Goal: Task Accomplishment & Management: Use online tool/utility

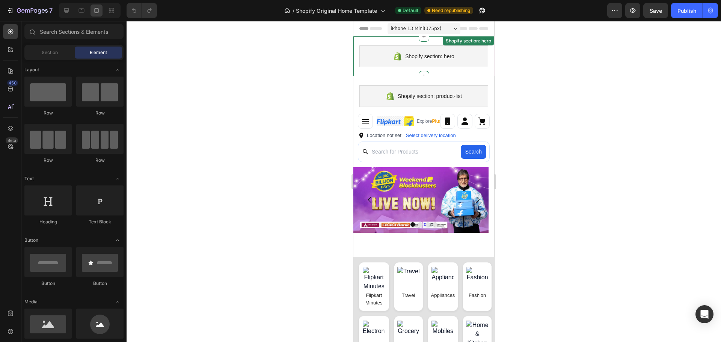
click at [454, 69] on div "Shopify section: hero Shopify section: hero" at bounding box center [423, 56] width 141 height 40
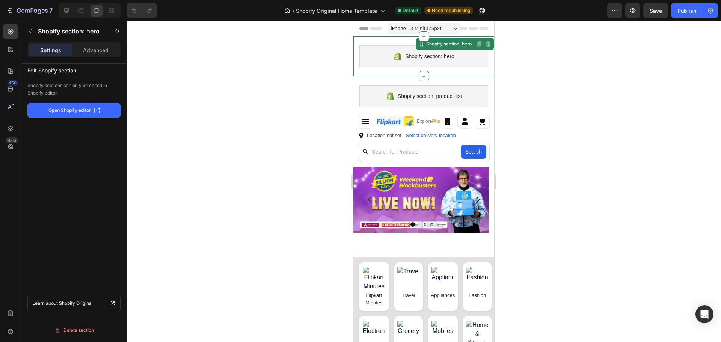
click at [460, 58] on div "Shopify section: hero" at bounding box center [423, 56] width 129 height 22
click at [459, 44] on div "Shopify section: hero" at bounding box center [449, 44] width 48 height 7
click at [394, 59] on icon at bounding box center [397, 56] width 7 height 8
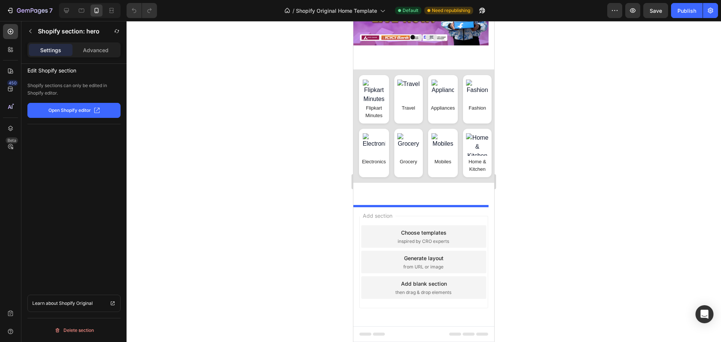
drag, startPoint x: 418, startPoint y: 45, endPoint x: 427, endPoint y: 360, distance: 315.1
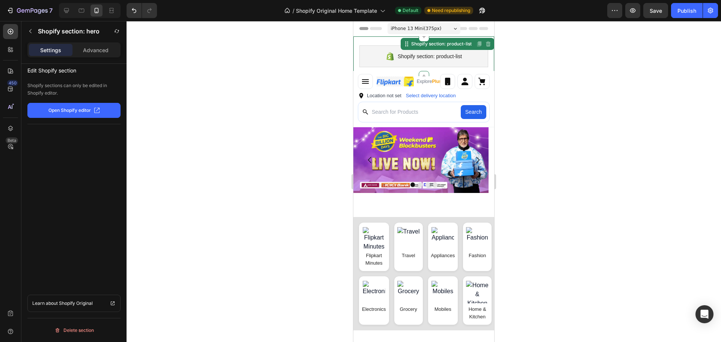
click at [392, 51] on div "Shopify section: product-list" at bounding box center [423, 56] width 129 height 22
drag, startPoint x: 403, startPoint y: 48, endPoint x: 407, endPoint y: 87, distance: 39.3
click at [406, 81] on div "Shopify section: product-list Shopify section: product-list Disabled. Please ed…" at bounding box center [423, 212] width 141 height 352
click at [409, 108] on header "Explore Plus ✨ Location not set Select delivery location Search" at bounding box center [423, 99] width 141 height 56
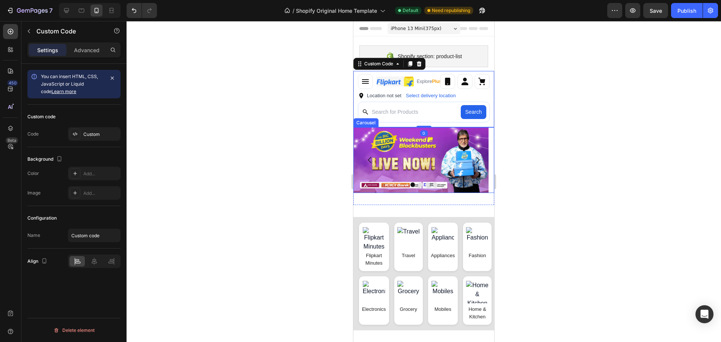
drag, startPoint x: 407, startPoint y: 151, endPoint x: 417, endPoint y: 294, distance: 144.2
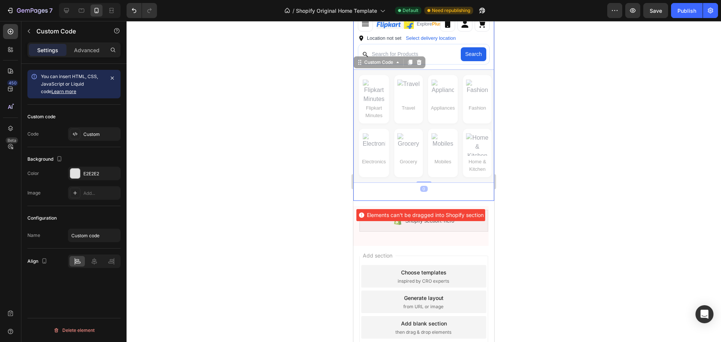
scroll to position [193, 0]
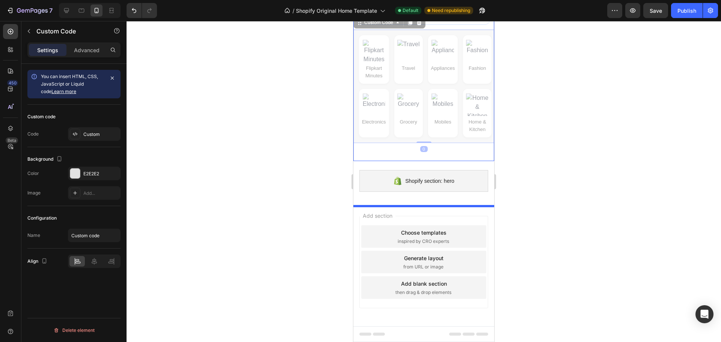
drag, startPoint x: 417, startPoint y: 294, endPoint x: 416, endPoint y: 352, distance: 57.8
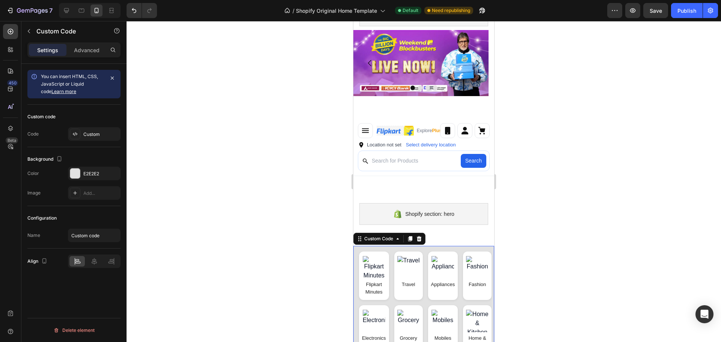
scroll to position [0, 0]
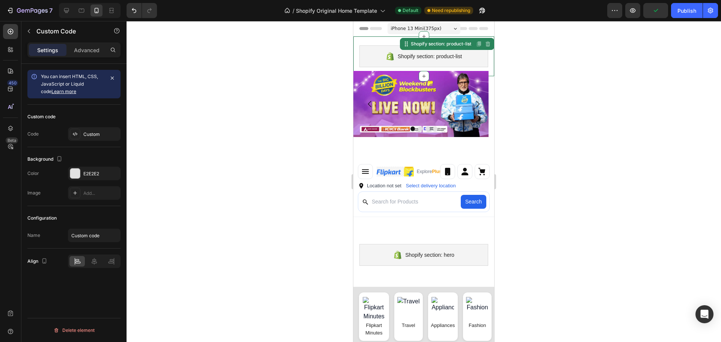
click at [402, 41] on div "Shopify section: product-list Shopify section: product-list Disabled. Please ed…" at bounding box center [423, 56] width 141 height 40
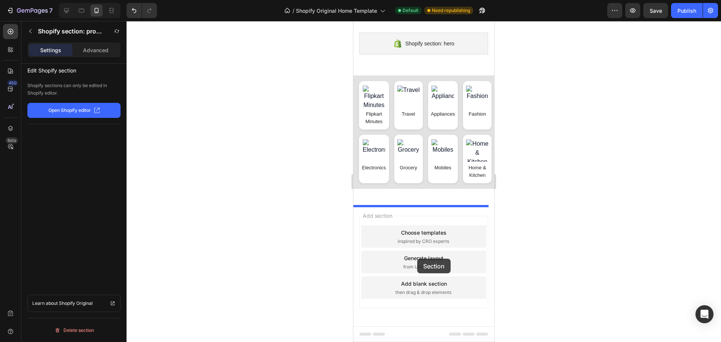
drag, startPoint x: 402, startPoint y: 41, endPoint x: 417, endPoint y: 259, distance: 217.9
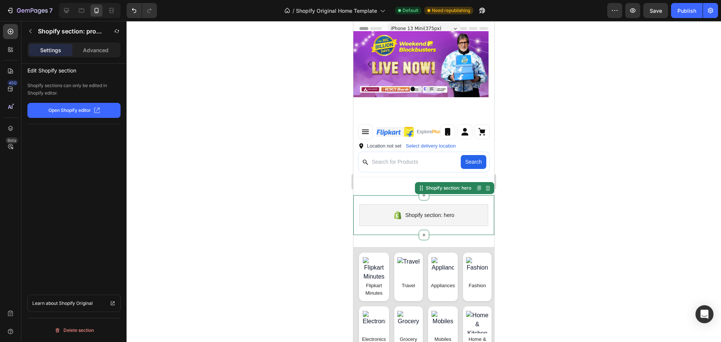
click at [382, 205] on div "Shopify section: hero Shopify section: hero Disabled. Please edit in Shopify Ed…" at bounding box center [423, 215] width 141 height 40
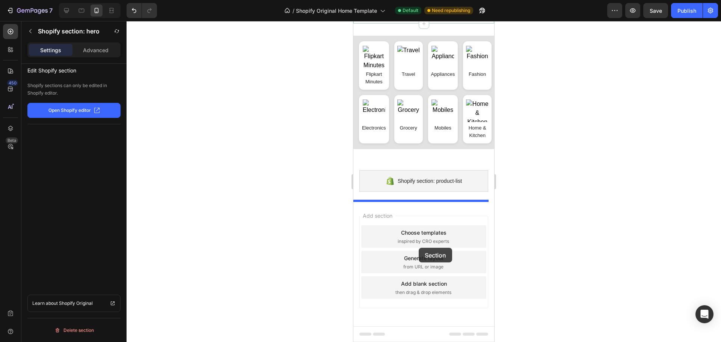
drag, startPoint x: 414, startPoint y: 192, endPoint x: 415, endPoint y: 245, distance: 53.0
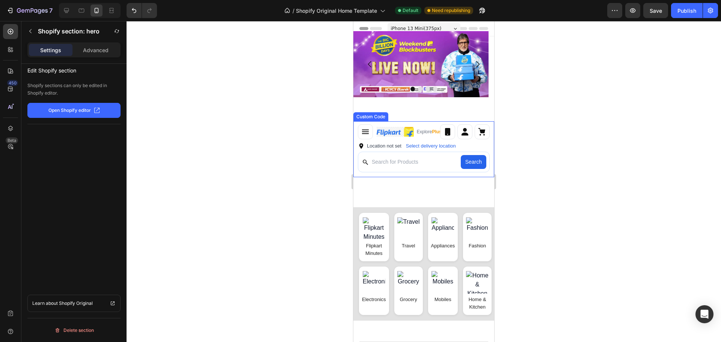
click at [387, 124] on div "Explore Plus ✨" at bounding box center [423, 131] width 141 height 21
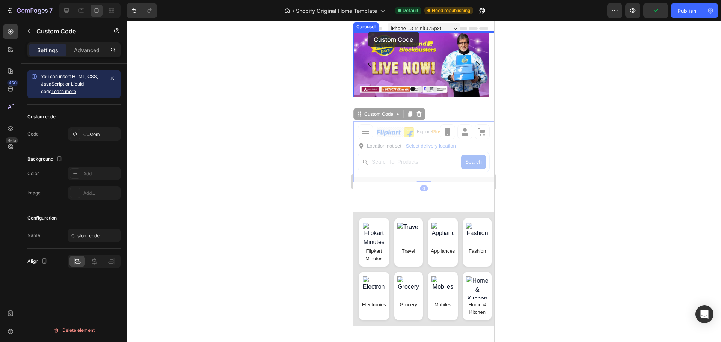
drag, startPoint x: 362, startPoint y: 114, endPoint x: 368, endPoint y: 32, distance: 82.4
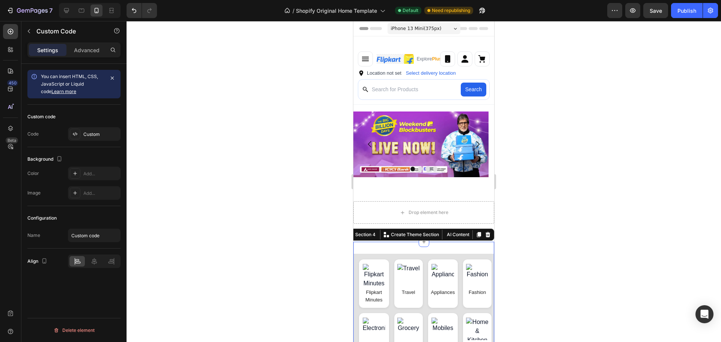
click at [417, 253] on div "Flipkart Minutes Travel Appliances Fashion Electronics Grocery Mobiles Home & K…" at bounding box center [423, 310] width 141 height 137
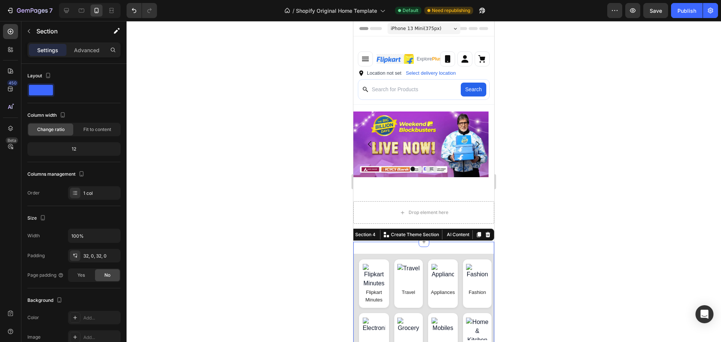
click at [377, 254] on div "Flipkart Minutes Travel Appliances Fashion Electronics Grocery Mobiles Home & K…" at bounding box center [423, 310] width 141 height 137
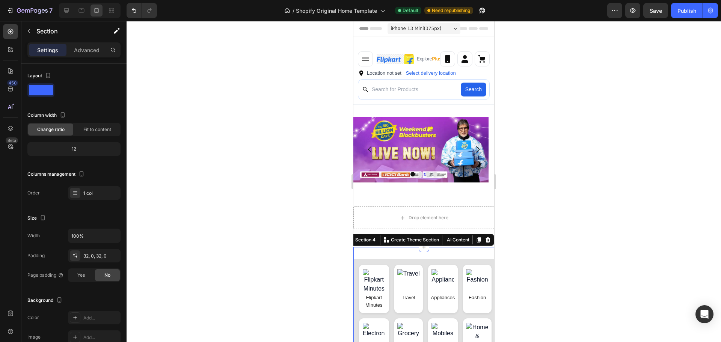
click at [444, 252] on div "Flipkart Minutes Travel Appliances Fashion Electronics Grocery Mobiles Home & K…" at bounding box center [423, 315] width 141 height 137
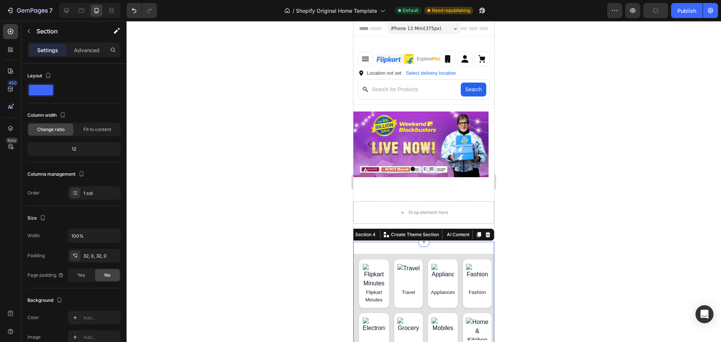
click at [563, 150] on div at bounding box center [424, 181] width 594 height 321
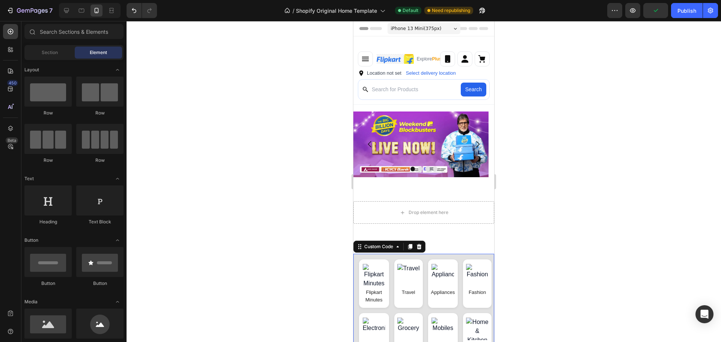
click at [394, 291] on div "Travel" at bounding box center [408, 283] width 29 height 48
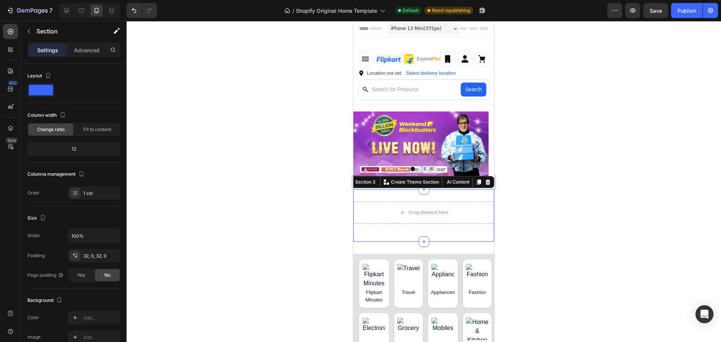
click at [471, 198] on div "Drop element here Row Section 3 You can create reusable sections Create Theme S…" at bounding box center [423, 215] width 141 height 53
click at [483, 187] on div at bounding box center [487, 182] width 9 height 9
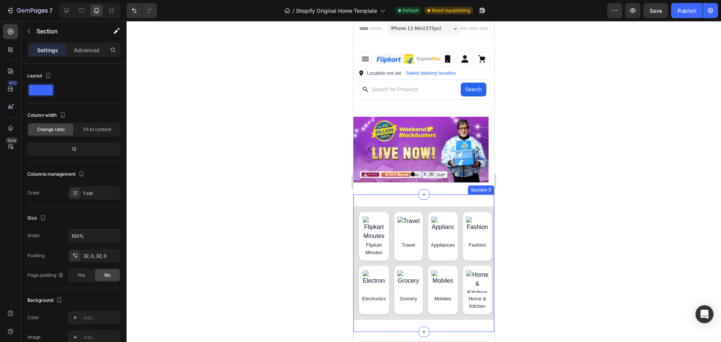
click at [440, 197] on div "Flipkart Minutes Travel Appliances Fashion Electronics Grocery Mobiles Home & K…" at bounding box center [423, 263] width 141 height 137
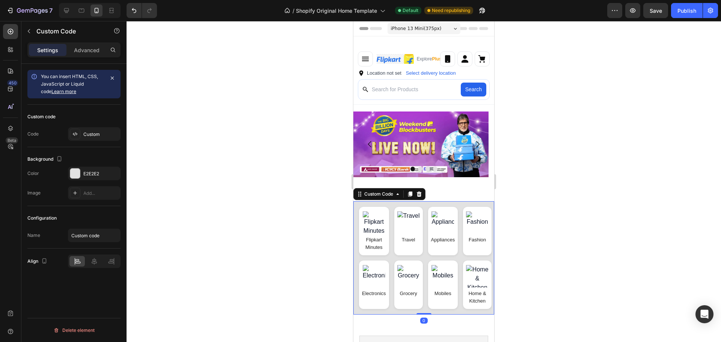
click at [429, 210] on div "Flipkart Minutes Travel Appliances Fashion Electronics Grocery Mobiles Home & K…" at bounding box center [423, 257] width 141 height 113
click at [98, 134] on div "Custom" at bounding box center [100, 134] width 35 height 7
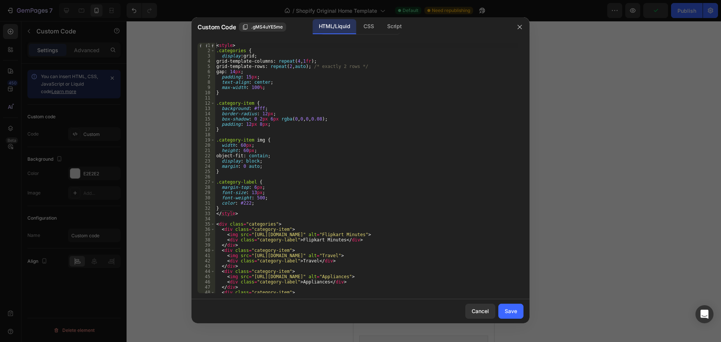
click at [298, 163] on div "< style > .categories { display : grid ; grid-template-columns : repeat ( 4 , 1…" at bounding box center [366, 173] width 303 height 261
type textarea "</div>"
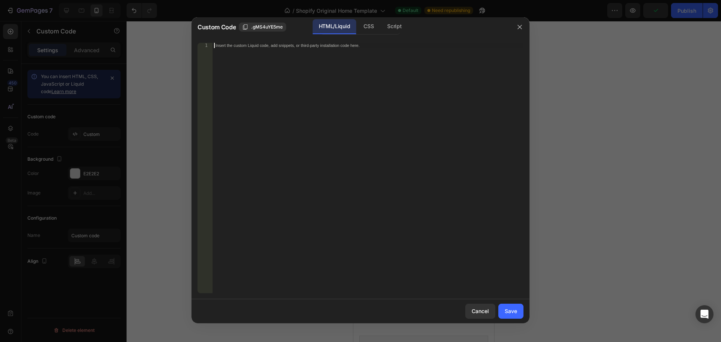
scroll to position [112, 0]
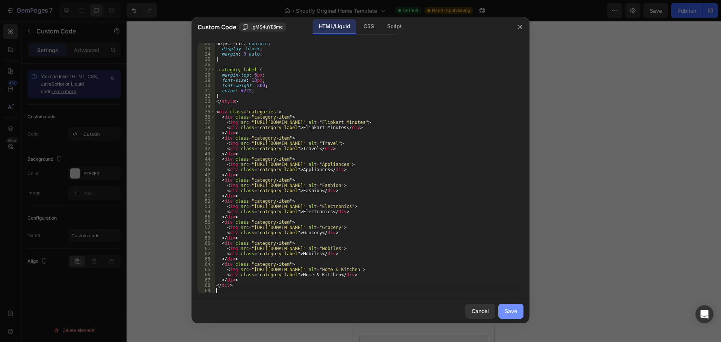
click at [510, 313] on div "Save" at bounding box center [511, 311] width 12 height 8
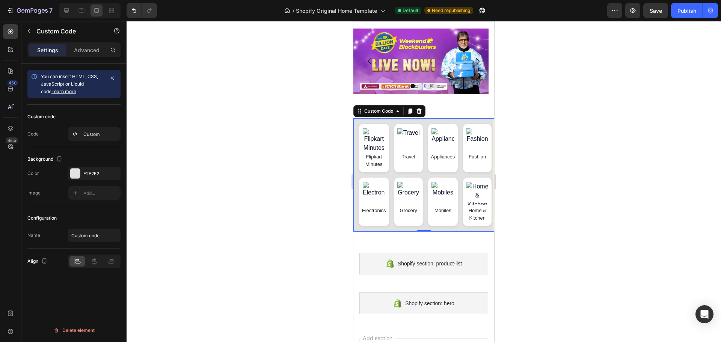
scroll to position [113, 0]
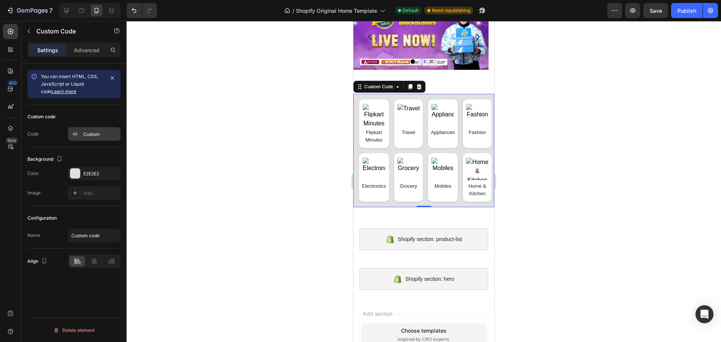
click at [100, 134] on div "Custom" at bounding box center [100, 134] width 35 height 7
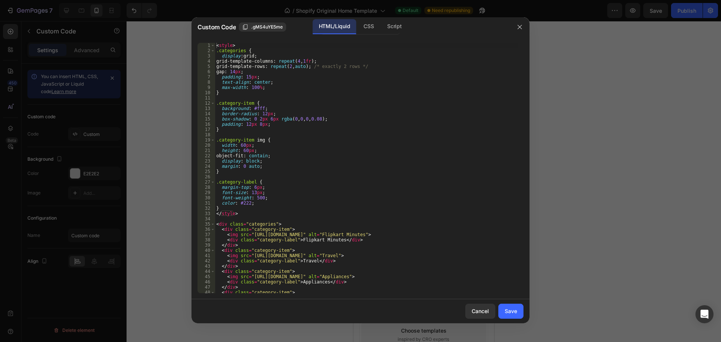
click at [399, 144] on div "< style > .categories { display : grid ; grid-template-columns : repeat ( 4 , 1…" at bounding box center [366, 173] width 303 height 261
type textarea "</div>"
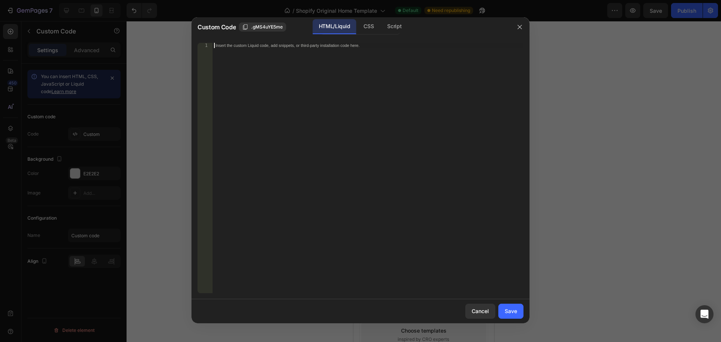
scroll to position [107, 0]
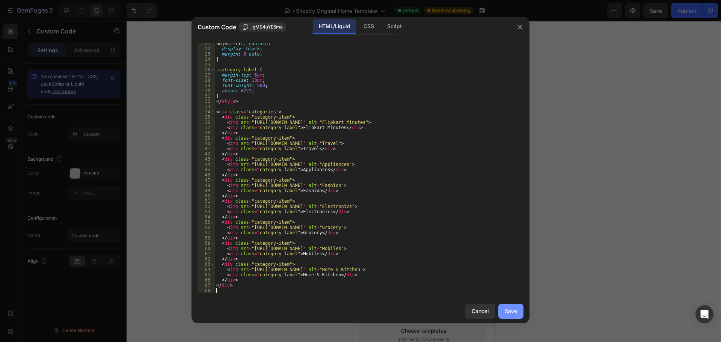
click at [514, 317] on button "Save" at bounding box center [510, 311] width 25 height 15
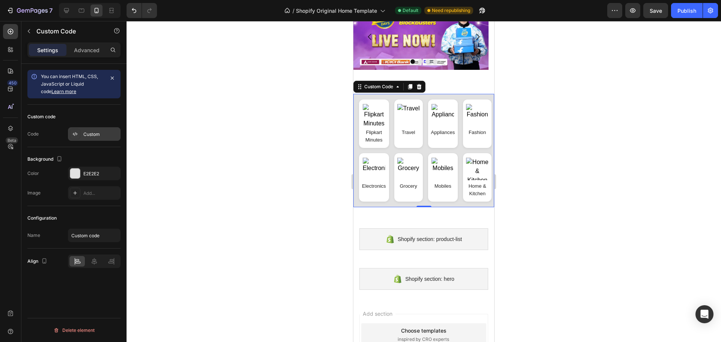
click at [75, 133] on icon at bounding box center [75, 134] width 6 height 6
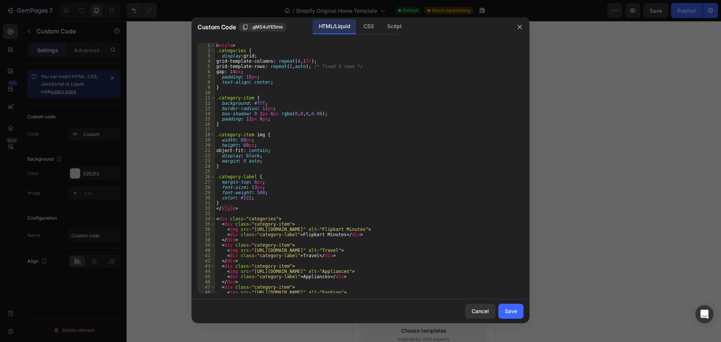
click at [452, 178] on div "< style > .categories { display : grid ; grid-template-columns : repeat ( 4 , 1…" at bounding box center [366, 173] width 303 height 261
type textarea "</div>"
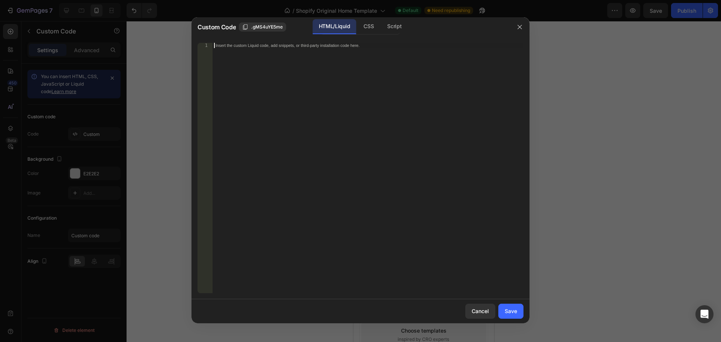
scroll to position [28, 0]
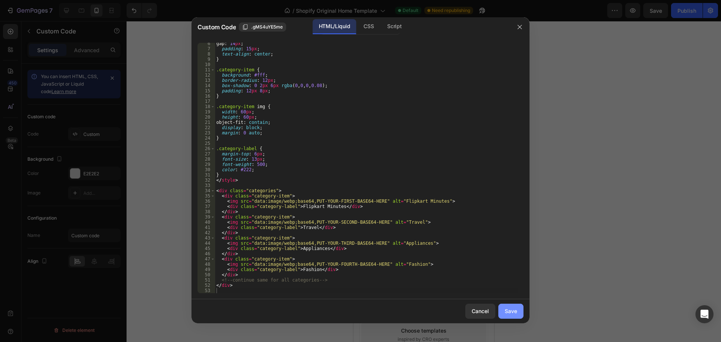
click at [517, 312] on button "Save" at bounding box center [510, 311] width 25 height 15
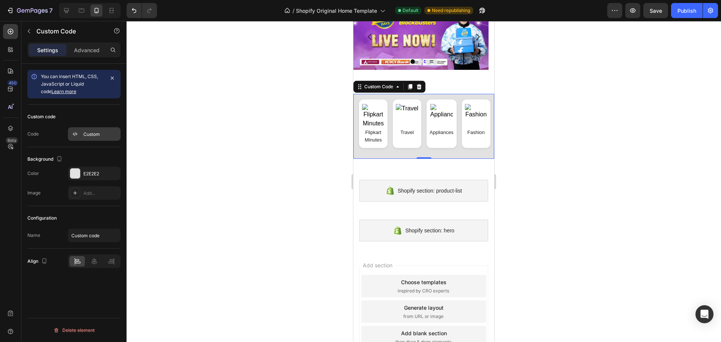
click at [92, 135] on div "Custom" at bounding box center [100, 134] width 35 height 7
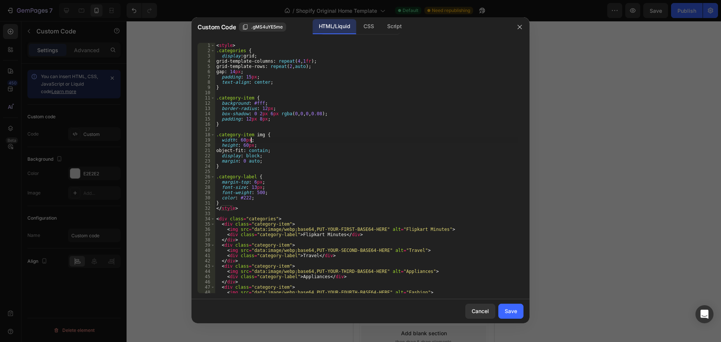
click at [367, 142] on div "< style > .categories { display : grid ; grid-template-columns : repeat ( 4 , 1…" at bounding box center [366, 173] width 303 height 261
type textarea "</div>"
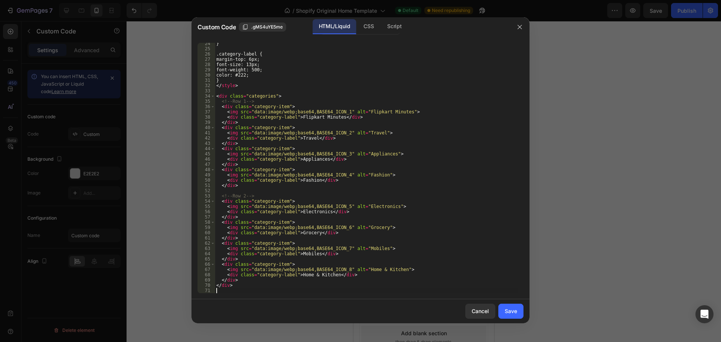
scroll to position [123, 0]
click at [505, 311] on div "Save" at bounding box center [511, 311] width 12 height 8
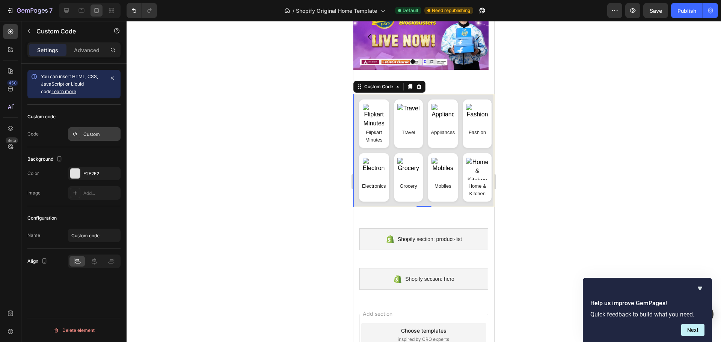
click at [92, 137] on div "Custom" at bounding box center [100, 134] width 35 height 7
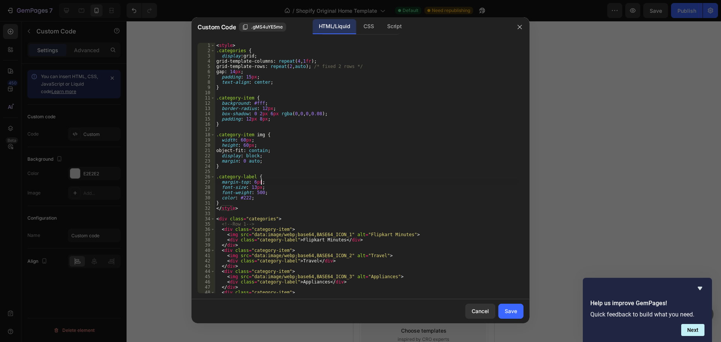
click at [365, 181] on div "< style > .categories { display : grid ; grid-template-columns : repeat ( 4 , 1…" at bounding box center [366, 173] width 303 height 261
type textarea "</div>"
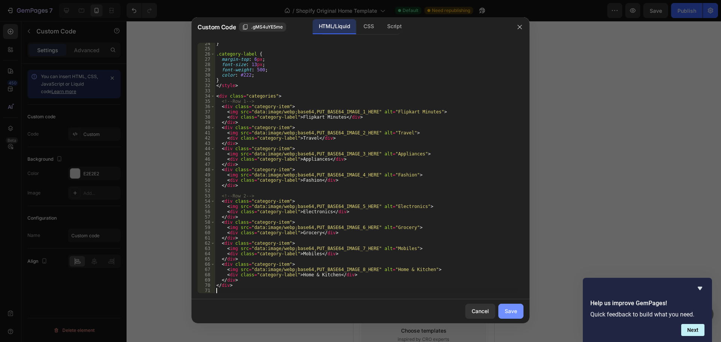
click at [514, 309] on div "Save" at bounding box center [511, 311] width 12 height 8
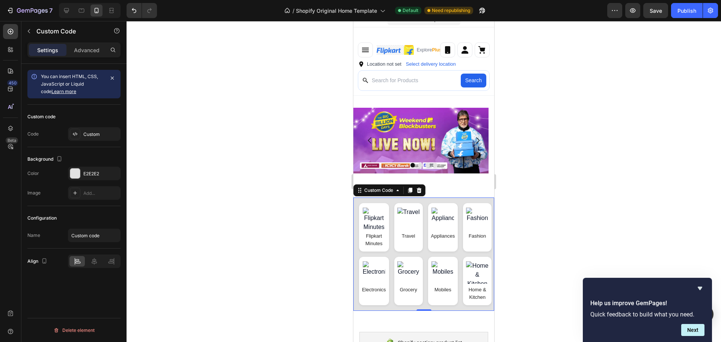
scroll to position [0, 0]
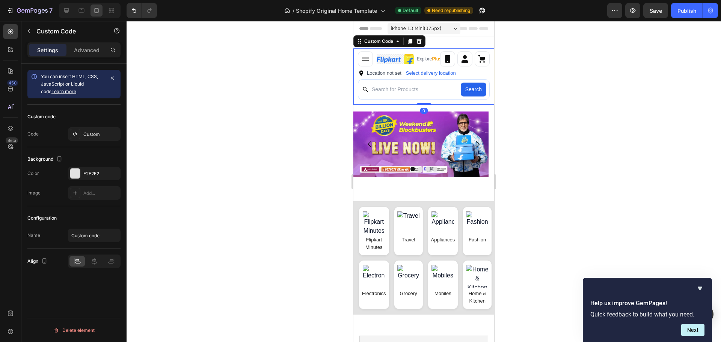
click at [431, 69] on div "Explore Plus ✨" at bounding box center [423, 58] width 141 height 21
click at [79, 47] on p "Advanced" at bounding box center [87, 50] width 26 height 8
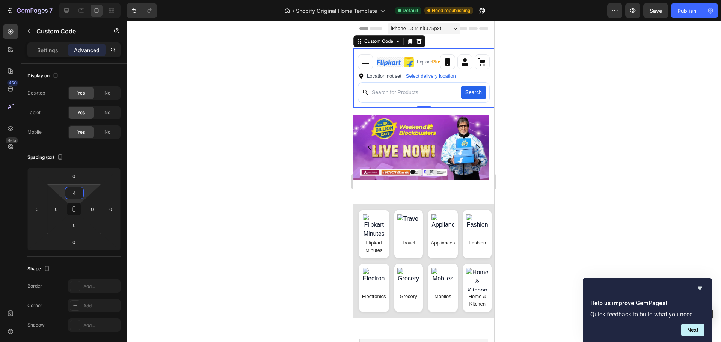
type input "0"
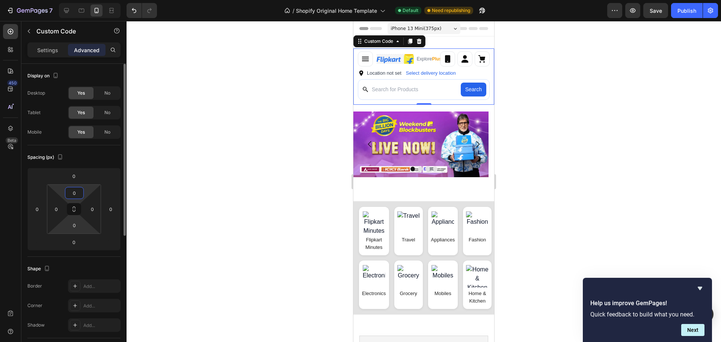
drag, startPoint x: 85, startPoint y: 193, endPoint x: 77, endPoint y: 218, distance: 26.2
click at [80, 0] on html "7 / Shopify Original Home Template Default Need republishing Preview Save Publi…" at bounding box center [360, 0] width 721 height 0
drag, startPoint x: 86, startPoint y: 192, endPoint x: 80, endPoint y: 210, distance: 19.1
click at [87, 0] on html "7 / Shopify Original Home Template Default Need republishing Preview Save Publi…" at bounding box center [360, 0] width 721 height 0
drag, startPoint x: 76, startPoint y: 201, endPoint x: 83, endPoint y: 218, distance: 18.5
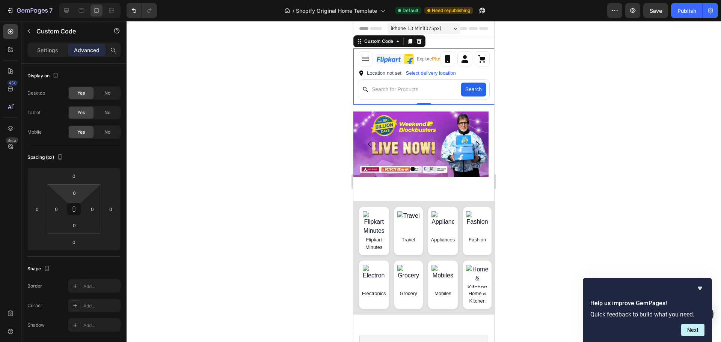
click at [83, 0] on html "7 / Shopify Original Home Template Default Need republishing Preview Save Publi…" at bounding box center [360, 0] width 721 height 0
drag, startPoint x: 77, startPoint y: 195, endPoint x: 81, endPoint y: 200, distance: 6.8
click at [81, 200] on div "0 0 0 0" at bounding box center [74, 209] width 54 height 50
drag, startPoint x: 60, startPoint y: 191, endPoint x: 66, endPoint y: 216, distance: 25.1
click at [68, 0] on html "7 / Shopify Original Home Template Default Need republishing Preview Publish 45…" at bounding box center [360, 0] width 721 height 0
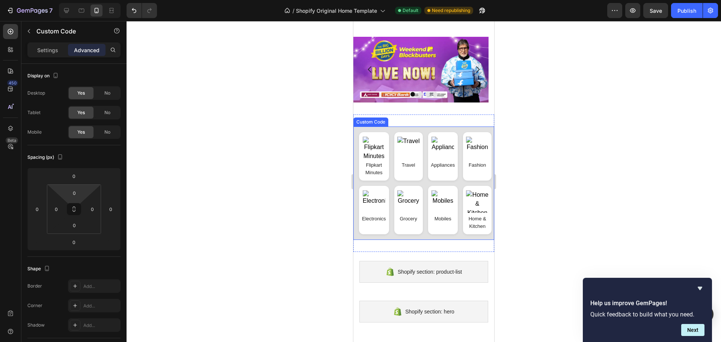
scroll to position [113, 0]
